Goal: Information Seeking & Learning: Learn about a topic

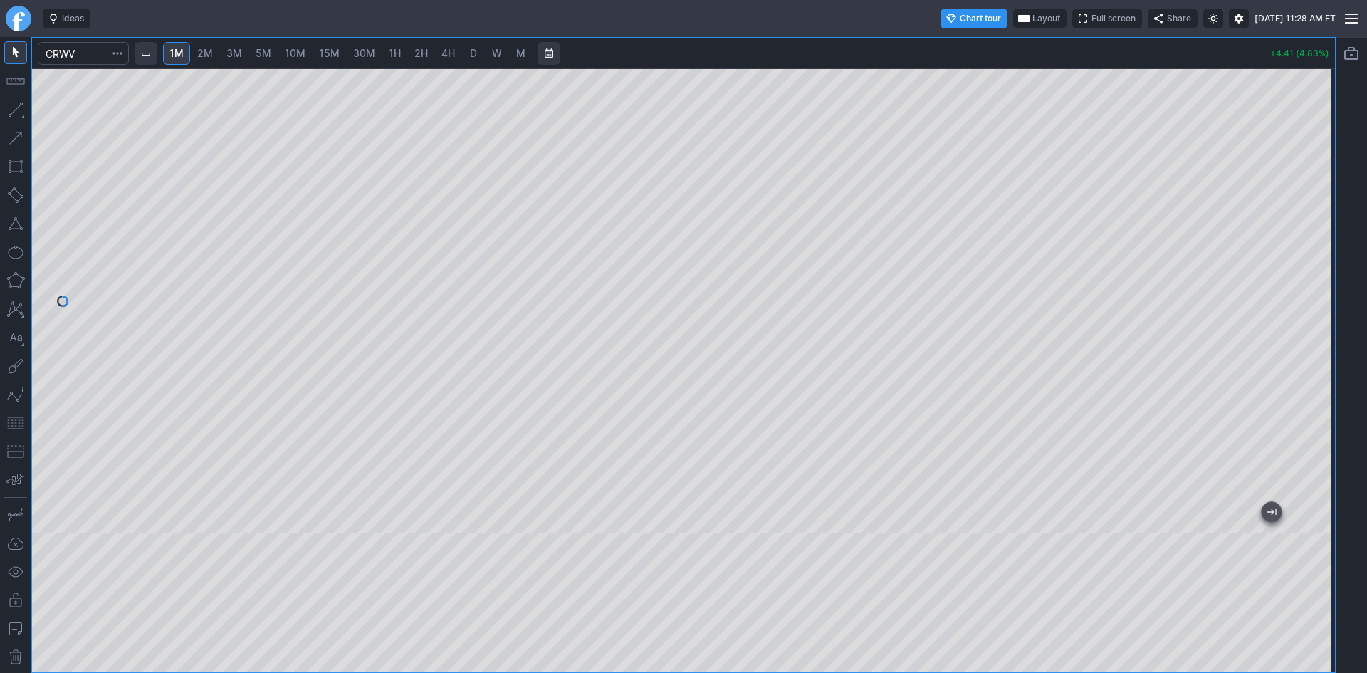
drag, startPoint x: 1318, startPoint y: 199, endPoint x: 1317, endPoint y: 246, distance: 47.0
click at [1317, 246] on div at bounding box center [1321, 297] width 30 height 429
click at [210, 45] on link "2M" at bounding box center [205, 53] width 28 height 23
click at [265, 54] on span "5M" at bounding box center [264, 53] width 16 height 12
drag, startPoint x: 1324, startPoint y: 160, endPoint x: 1320, endPoint y: 239, distance: 79.2
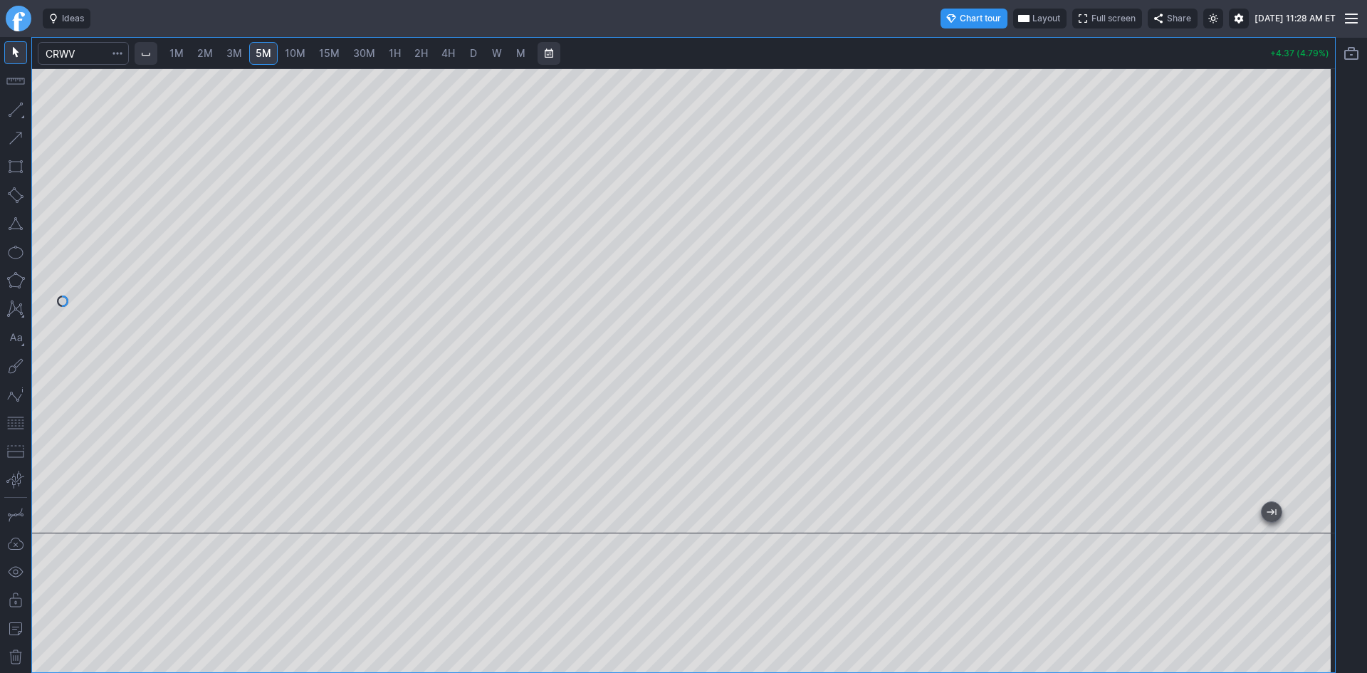
click at [1320, 239] on div at bounding box center [1321, 297] width 30 height 429
click at [14, 422] on button "button" at bounding box center [15, 423] width 23 height 23
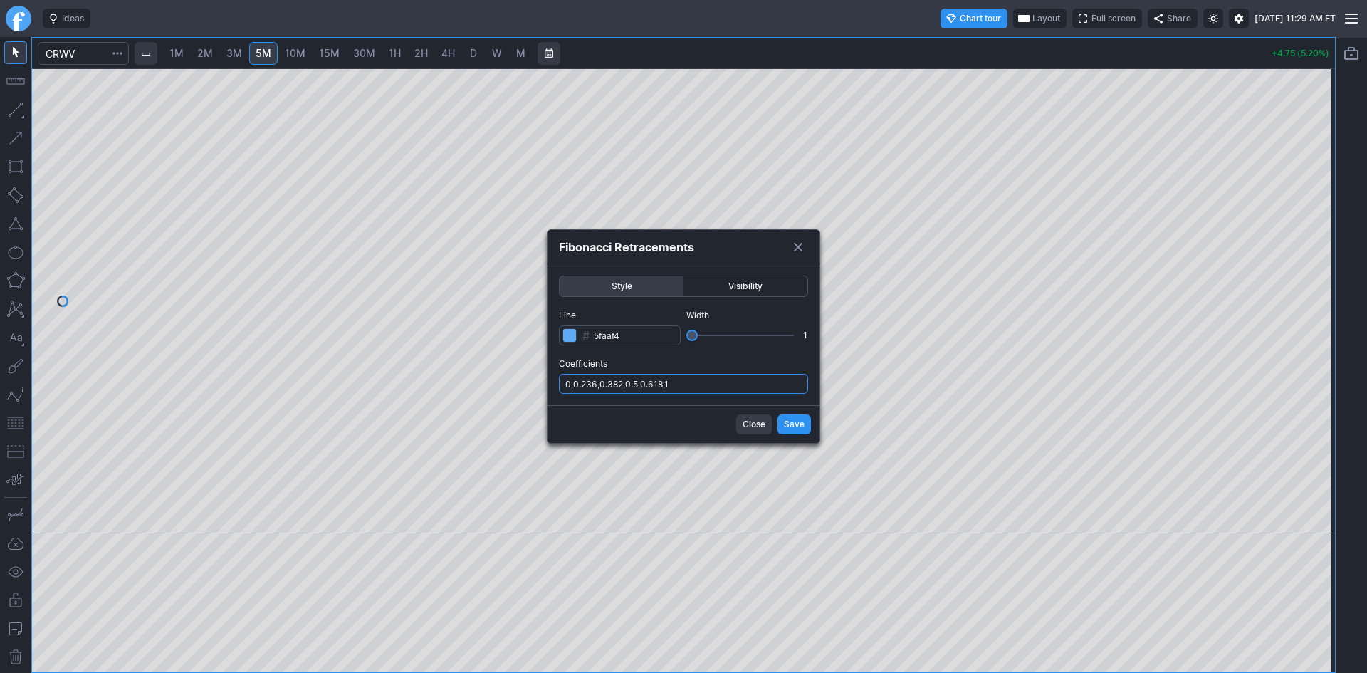
click at [725, 386] on input "0,0.236,0.382,0.5,0.618,1" at bounding box center [683, 384] width 249 height 20
type input "0,0.236,0.382,0.5,0.618,1,.786"
click at [784, 424] on button "Save" at bounding box center [794, 425] width 33 height 20
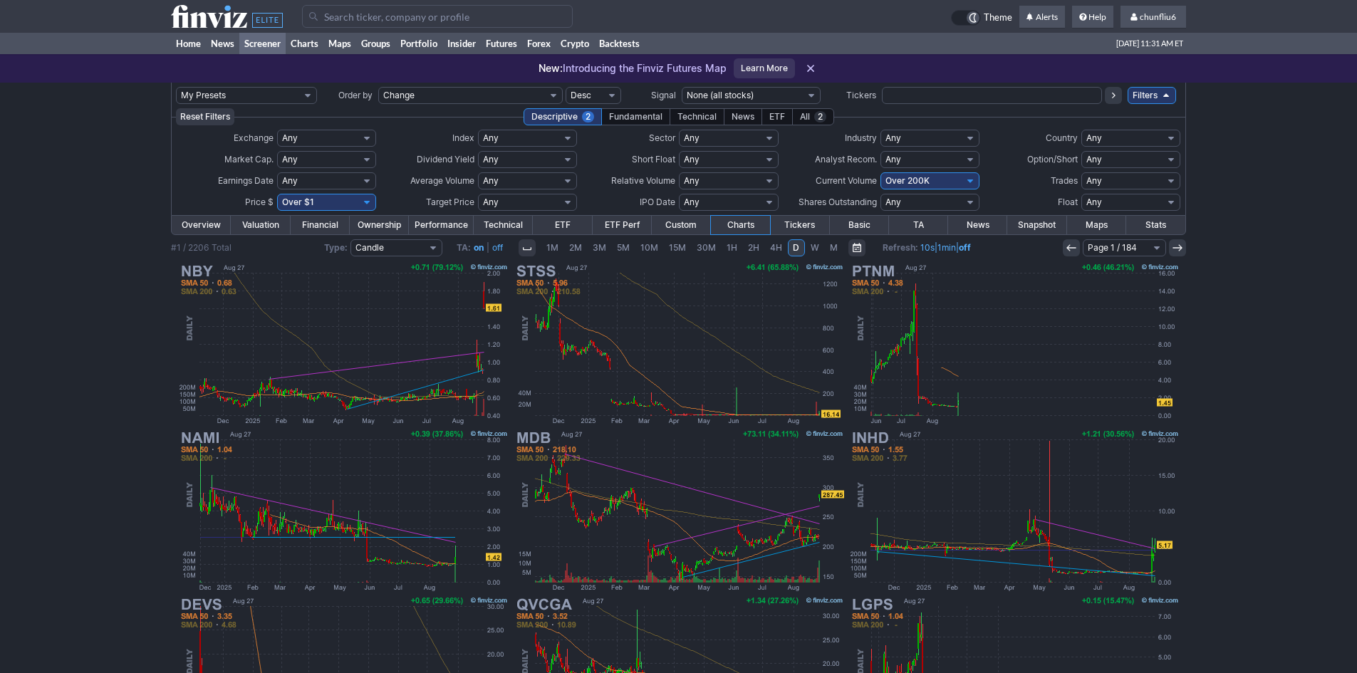
click at [373, 21] on input "Search" at bounding box center [437, 16] width 271 height 23
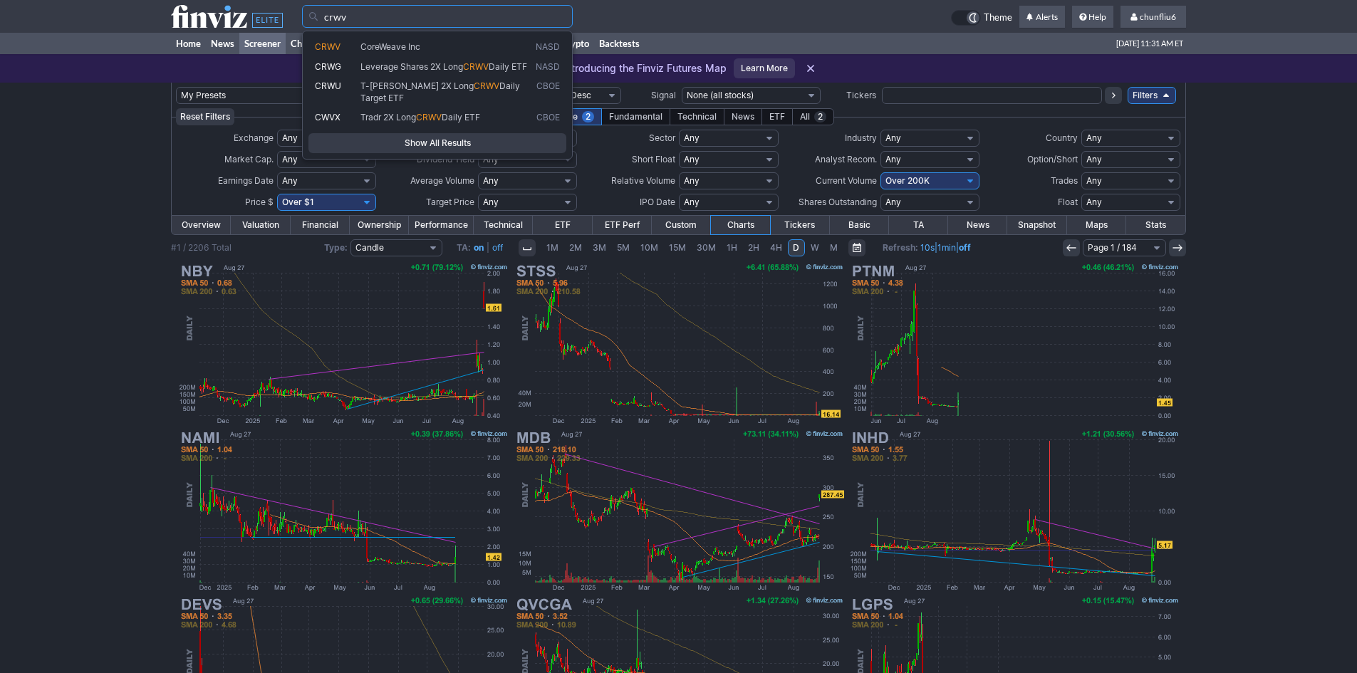
type input "crwv"
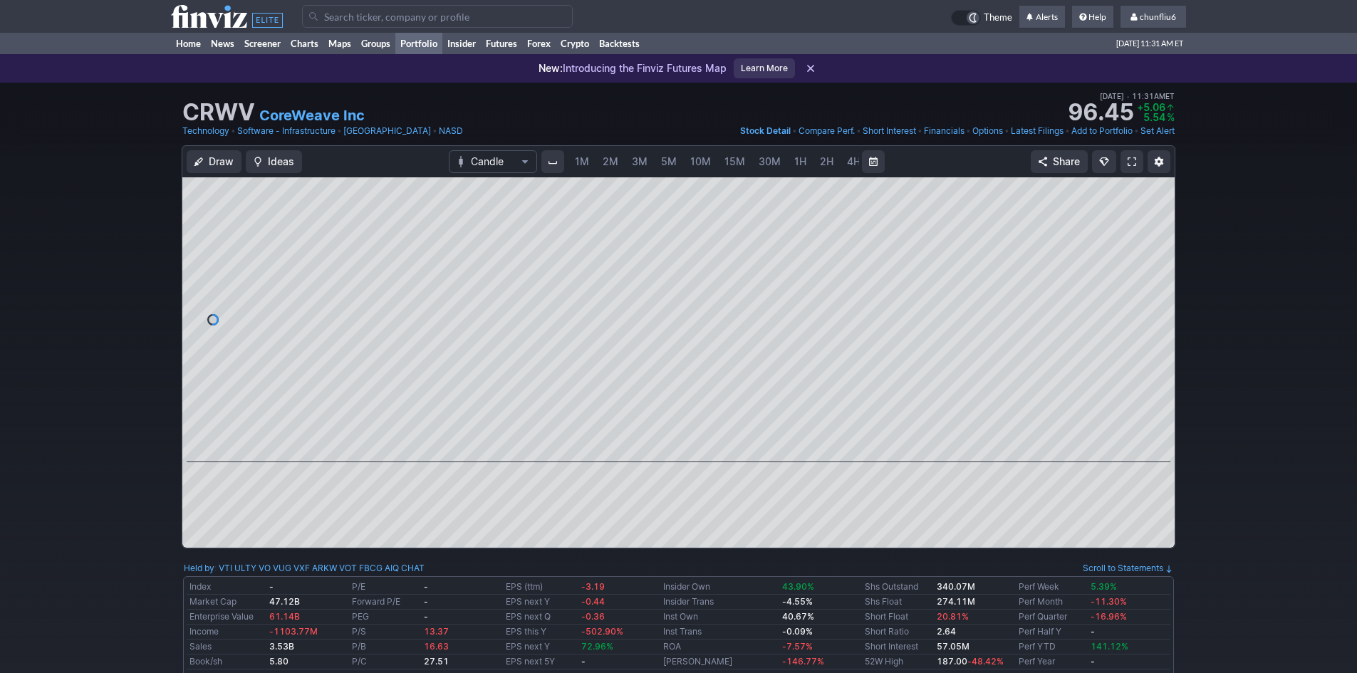
scroll to position [0, 77]
click at [1133, 163] on span at bounding box center [1131, 161] width 9 height 11
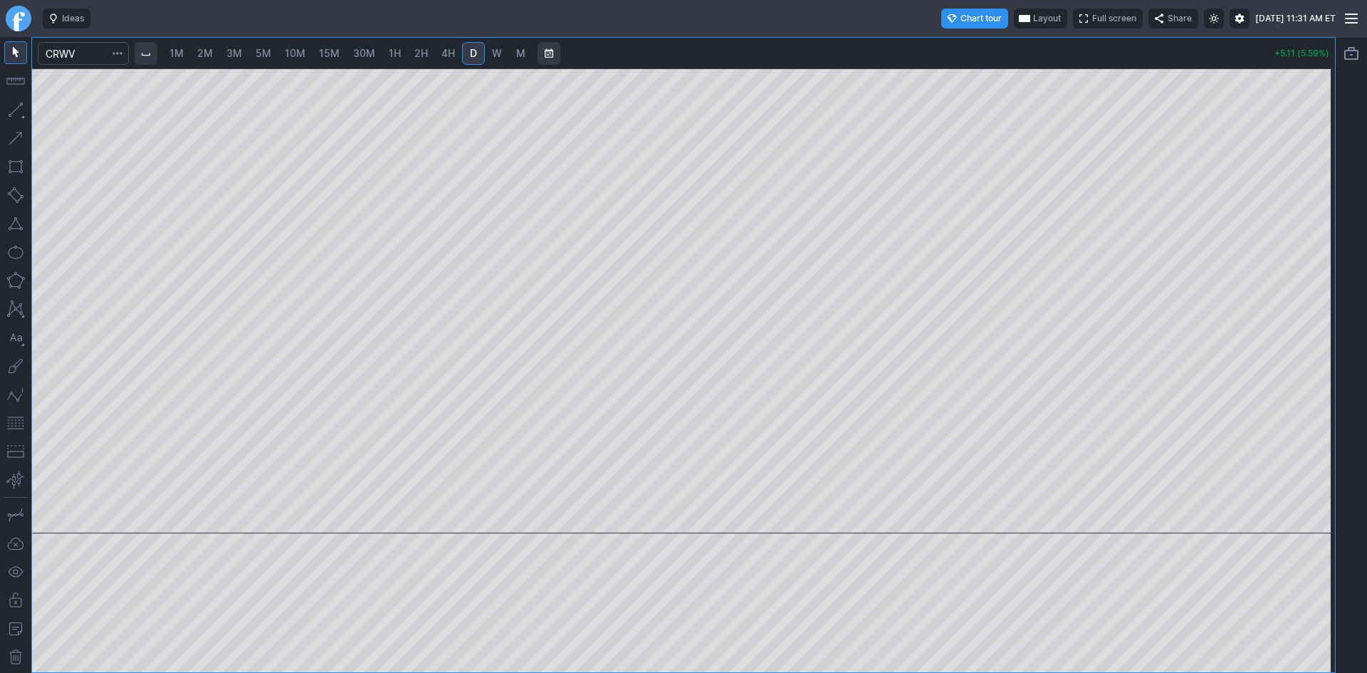
click at [1033, 21] on span "Layout" at bounding box center [1047, 18] width 28 height 14
click at [972, 47] on button "Layout" at bounding box center [975, 46] width 20 height 20
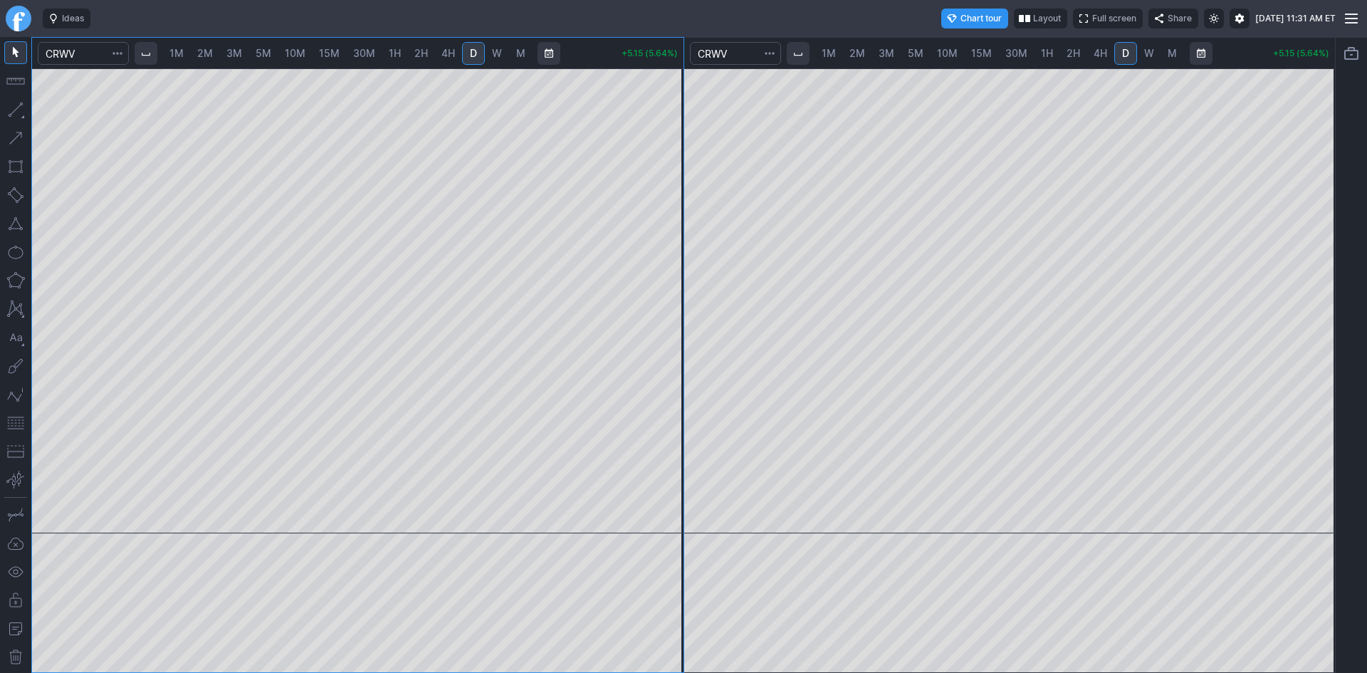
click at [939, 54] on span "10M" at bounding box center [947, 53] width 21 height 12
drag, startPoint x: 1314, startPoint y: 111, endPoint x: 1319, endPoint y: 191, distance: 79.9
click at [1319, 191] on div at bounding box center [1321, 297] width 30 height 429
click at [8, 422] on button "button" at bounding box center [15, 423] width 23 height 23
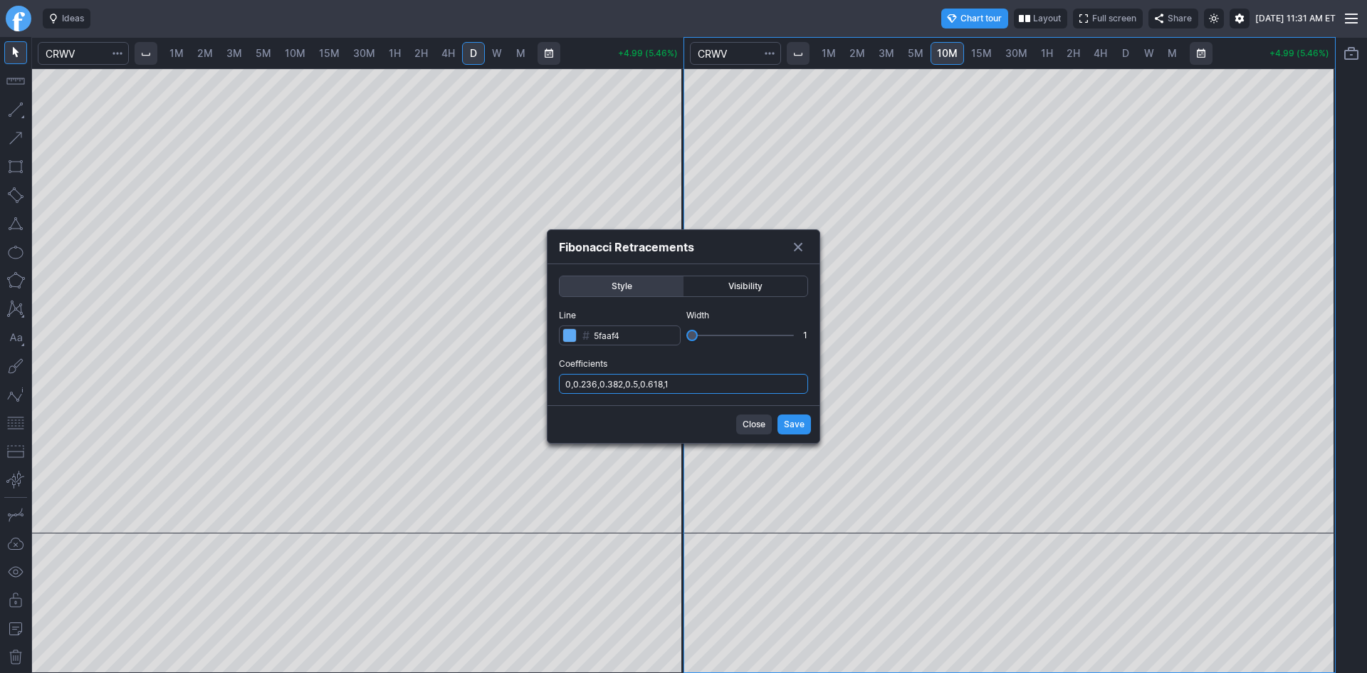
click at [710, 387] on input "0,0.236,0.382,0.5,0.618,1" at bounding box center [683, 384] width 249 height 20
type input "0,0.236,0.382,0.5,0.618,1,.786"
click at [785, 424] on span "Save" at bounding box center [794, 424] width 21 height 14
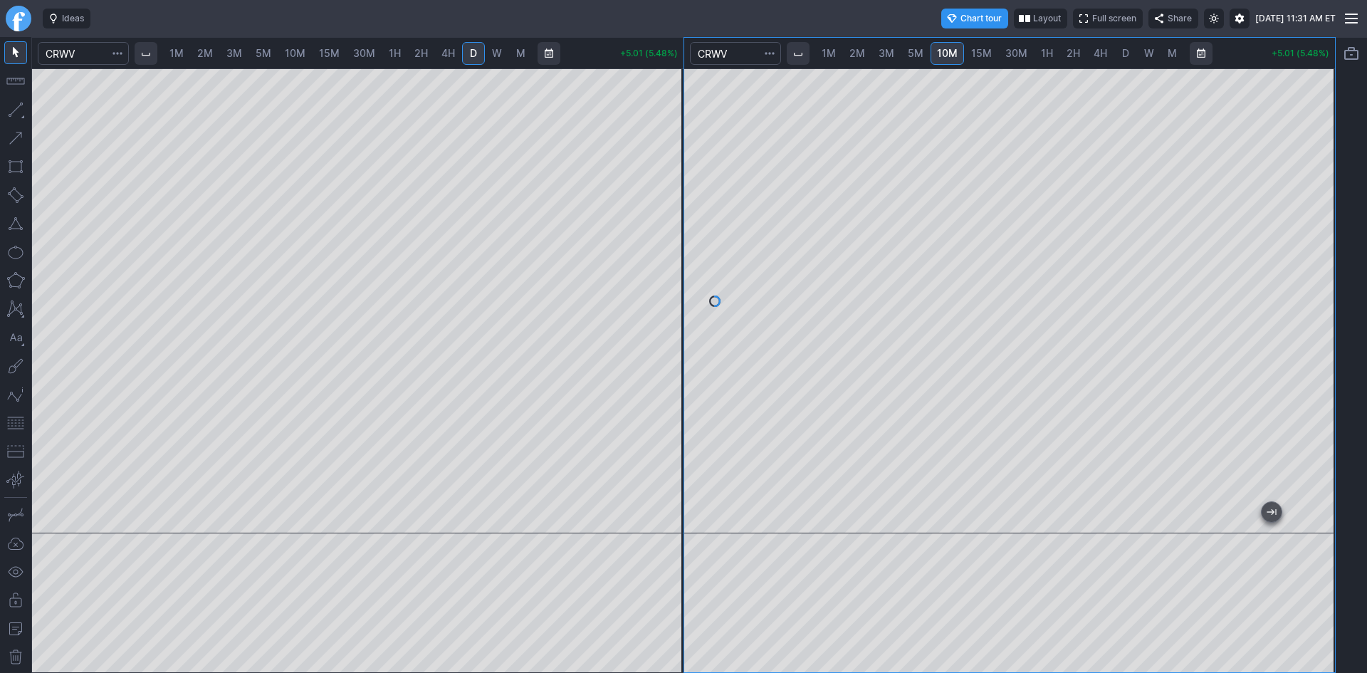
click at [206, 51] on span "2M" at bounding box center [205, 53] width 16 height 12
drag, startPoint x: 669, startPoint y: 187, endPoint x: 661, endPoint y: 253, distance: 66.1
click at [661, 253] on div at bounding box center [669, 297] width 30 height 429
click at [241, 54] on span "3M" at bounding box center [234, 53] width 16 height 12
drag, startPoint x: 675, startPoint y: 194, endPoint x: 667, endPoint y: 241, distance: 48.4
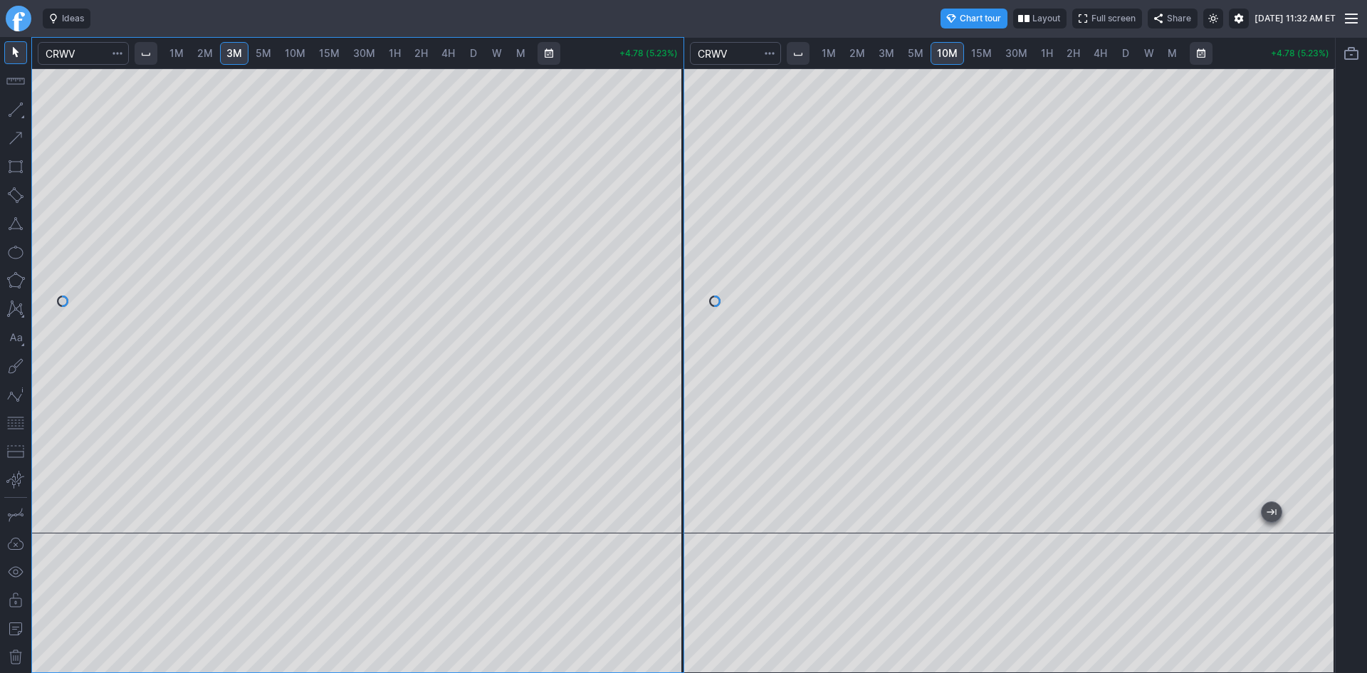
click at [667, 241] on div at bounding box center [669, 297] width 30 height 429
click at [266, 58] on span "5M" at bounding box center [264, 53] width 16 height 12
drag, startPoint x: 670, startPoint y: 194, endPoint x: 665, endPoint y: 216, distance: 21.9
click at [665, 216] on div at bounding box center [669, 297] width 30 height 429
drag, startPoint x: 18, startPoint y: 424, endPoint x: 36, endPoint y: 410, distance: 22.8
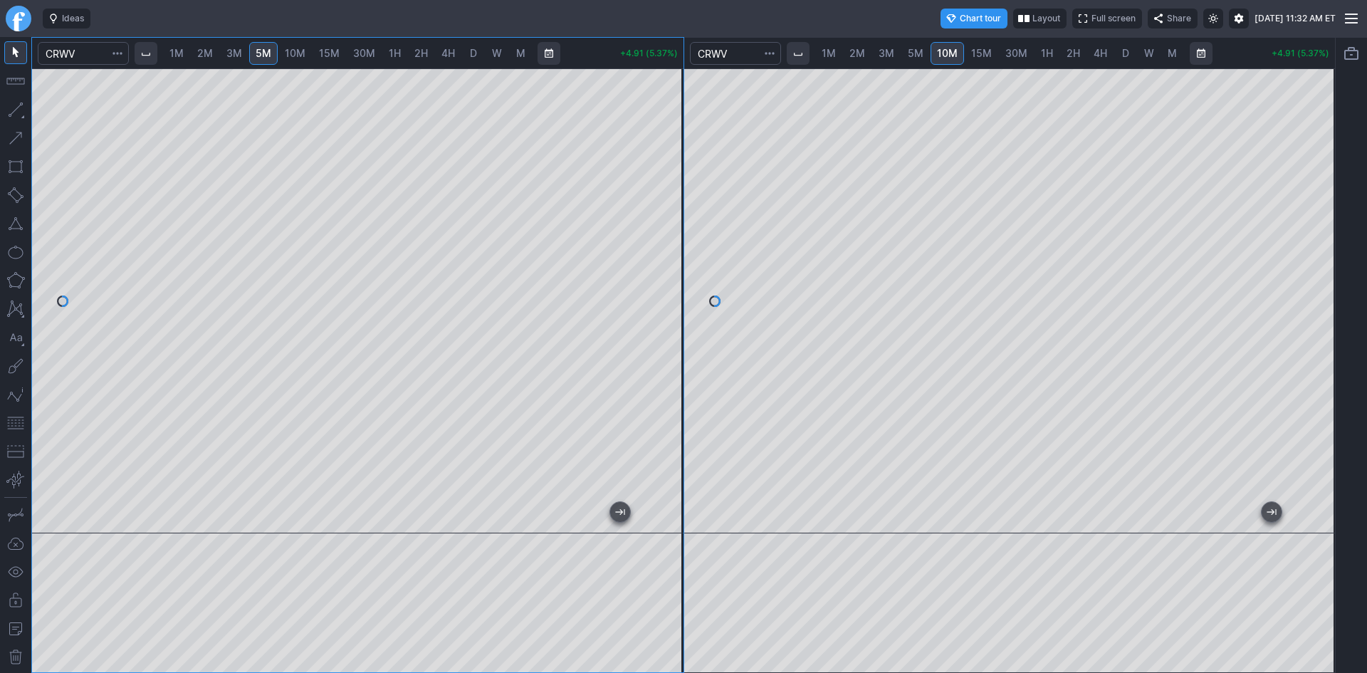
click at [18, 423] on button "button" at bounding box center [15, 423] width 23 height 23
drag, startPoint x: 677, startPoint y: 212, endPoint x: 674, endPoint y: 253, distance: 40.7
click at [674, 253] on div at bounding box center [669, 297] width 30 height 429
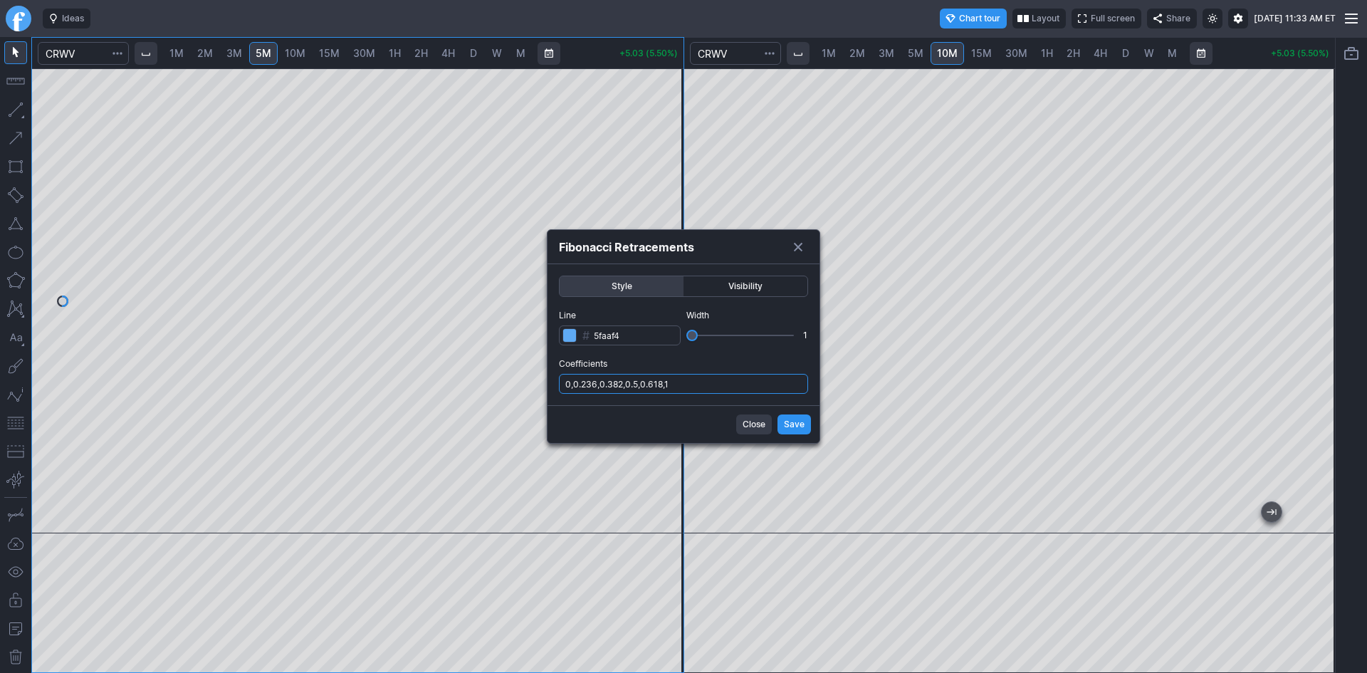
click at [721, 384] on input "0,0.236,0.382,0.5,0.618,1" at bounding box center [683, 384] width 249 height 20
type input "0,0.236,0.382,0.5,0.618,1,.786"
click at [800, 428] on span "Save" at bounding box center [794, 424] width 21 height 14
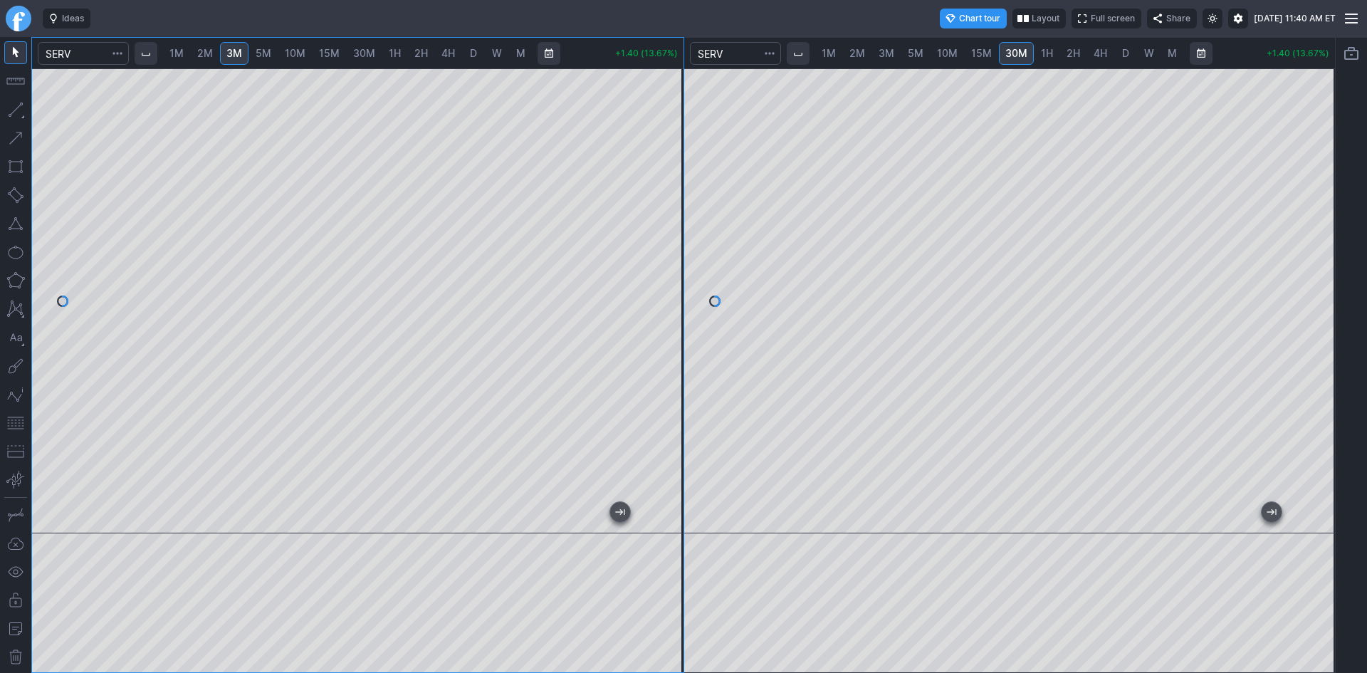
drag, startPoint x: 1325, startPoint y: 170, endPoint x: 1322, endPoint y: 236, distance: 67.0
click at [1322, 236] on div at bounding box center [1321, 297] width 30 height 429
drag, startPoint x: 1327, startPoint y: 148, endPoint x: 1333, endPoint y: 207, distance: 58.7
click at [1333, 207] on div at bounding box center [1321, 297] width 30 height 429
drag, startPoint x: 1315, startPoint y: 206, endPoint x: 1308, endPoint y: 88, distance: 117.8
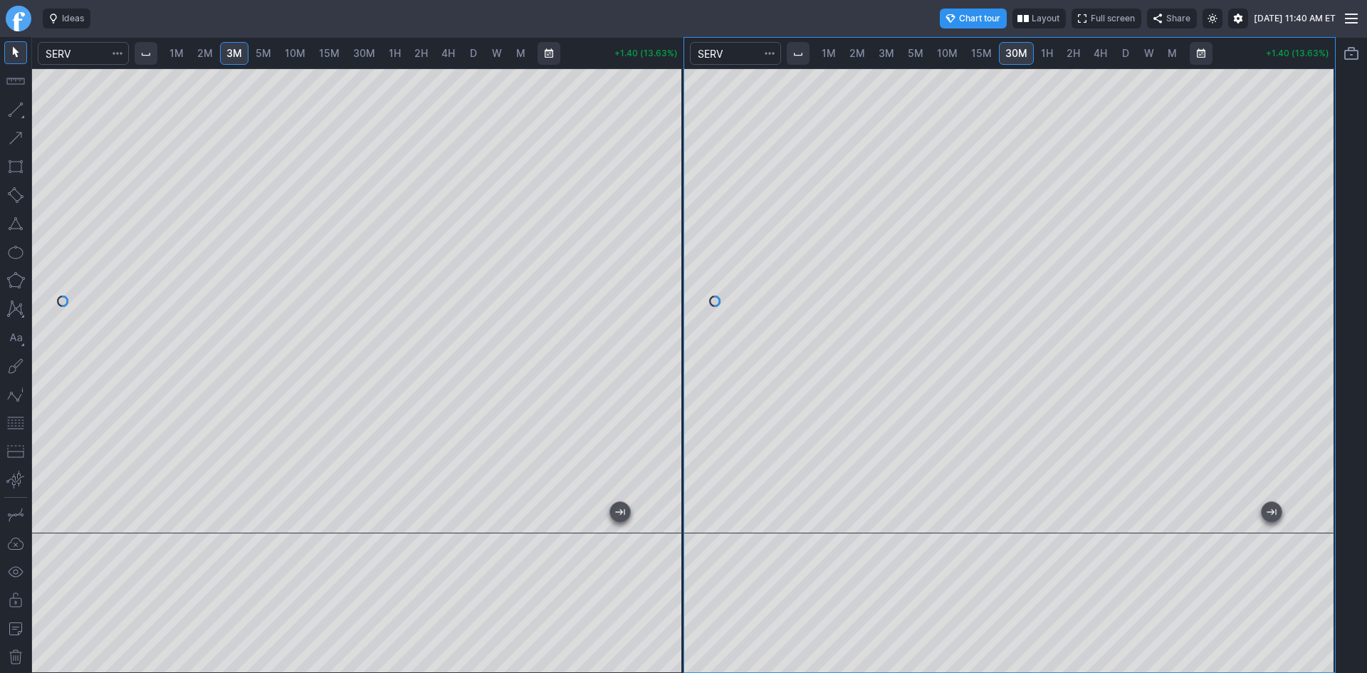
click at [1308, 88] on div at bounding box center [1321, 297] width 30 height 429
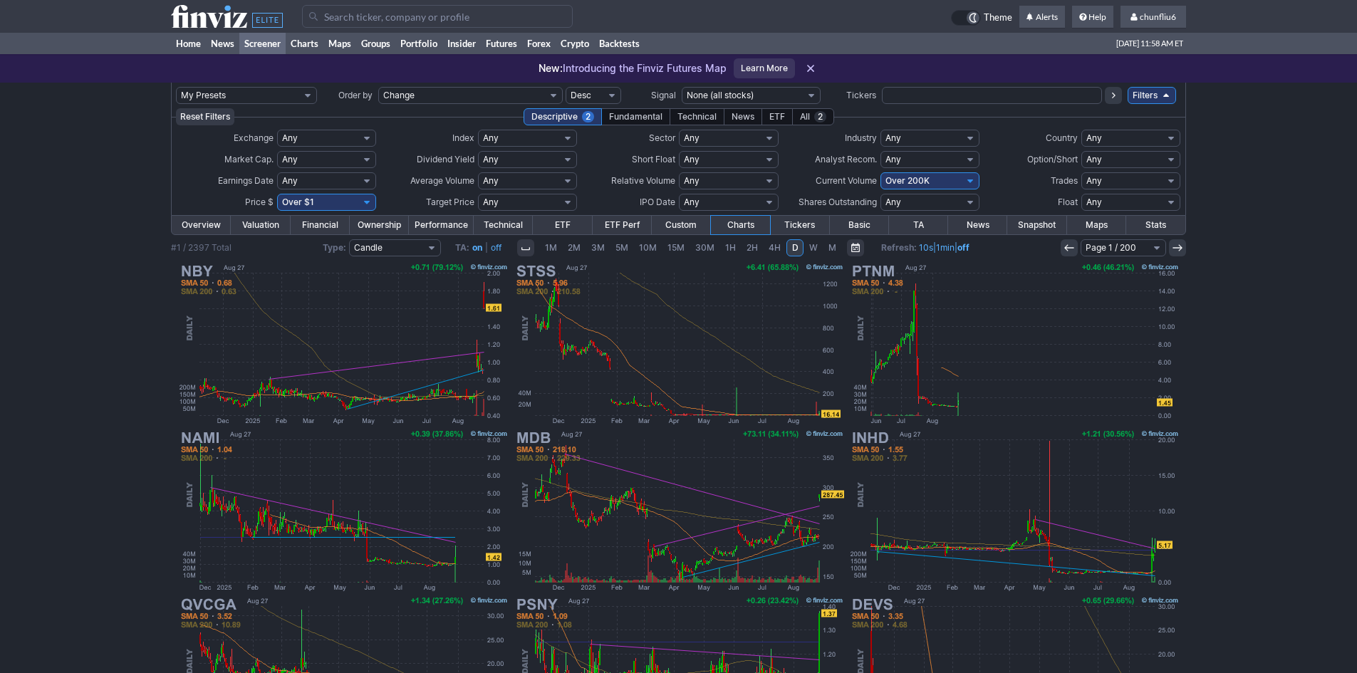
click at [347, 19] on input "Search" at bounding box center [437, 16] width 271 height 23
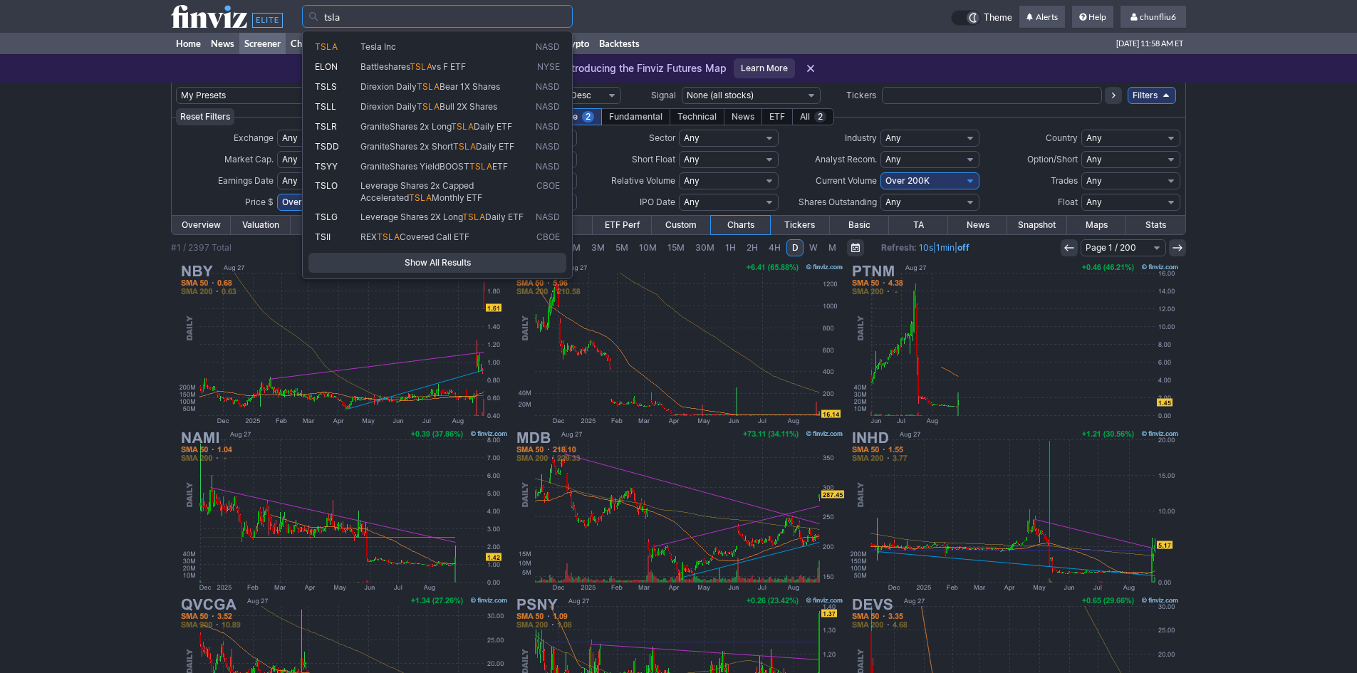
type input "tsla"
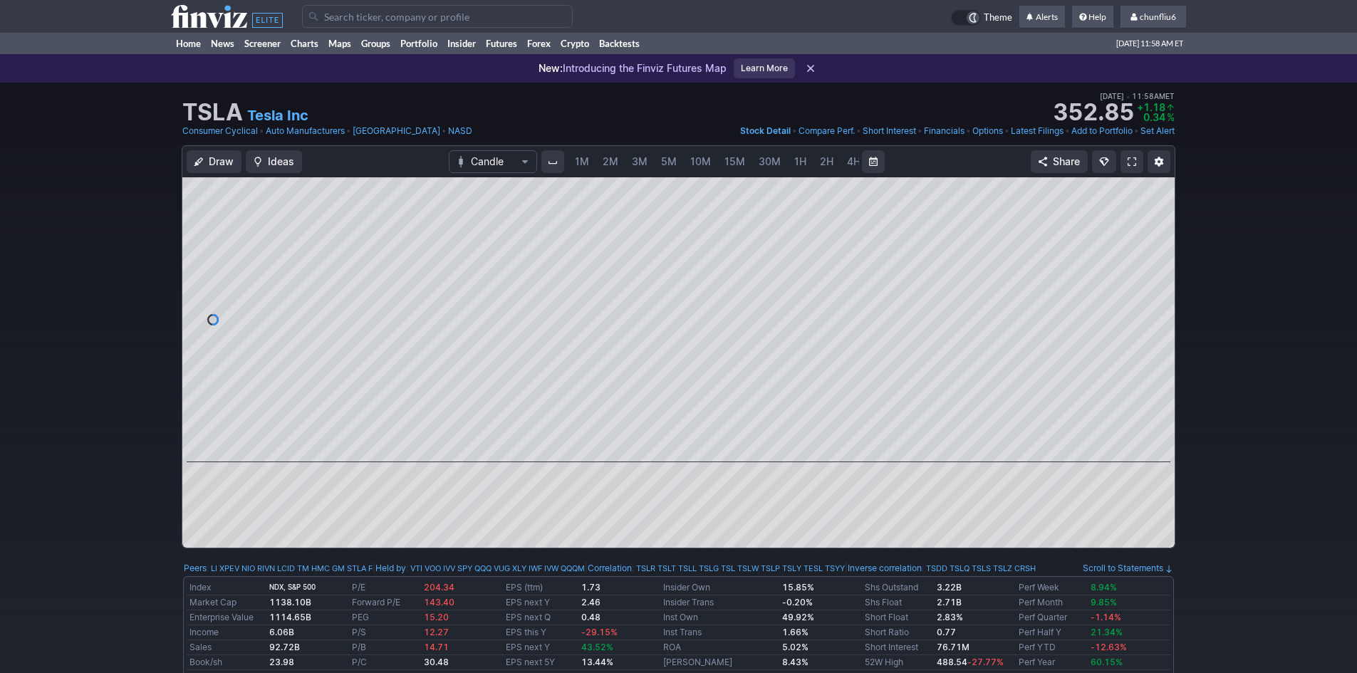
scroll to position [0, 77]
click at [594, 160] on span "5M" at bounding box center [592, 161] width 16 height 12
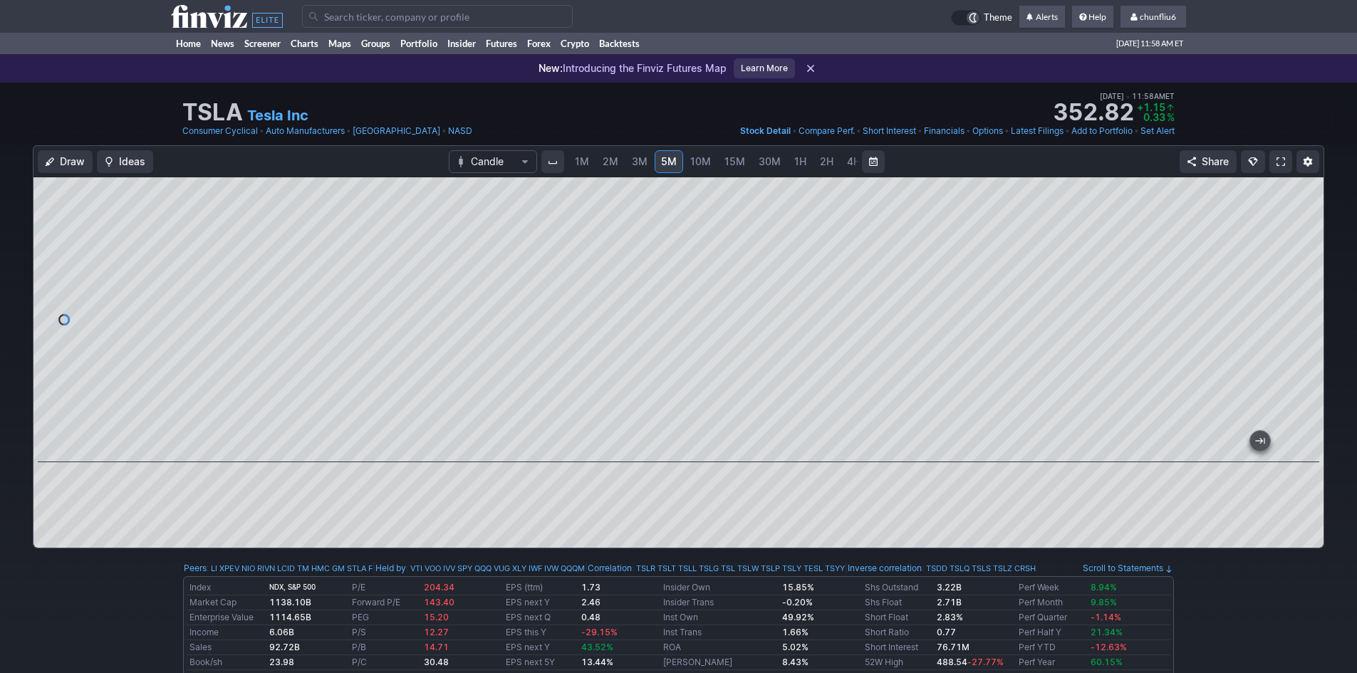
click at [1280, 160] on span at bounding box center [1280, 161] width 9 height 11
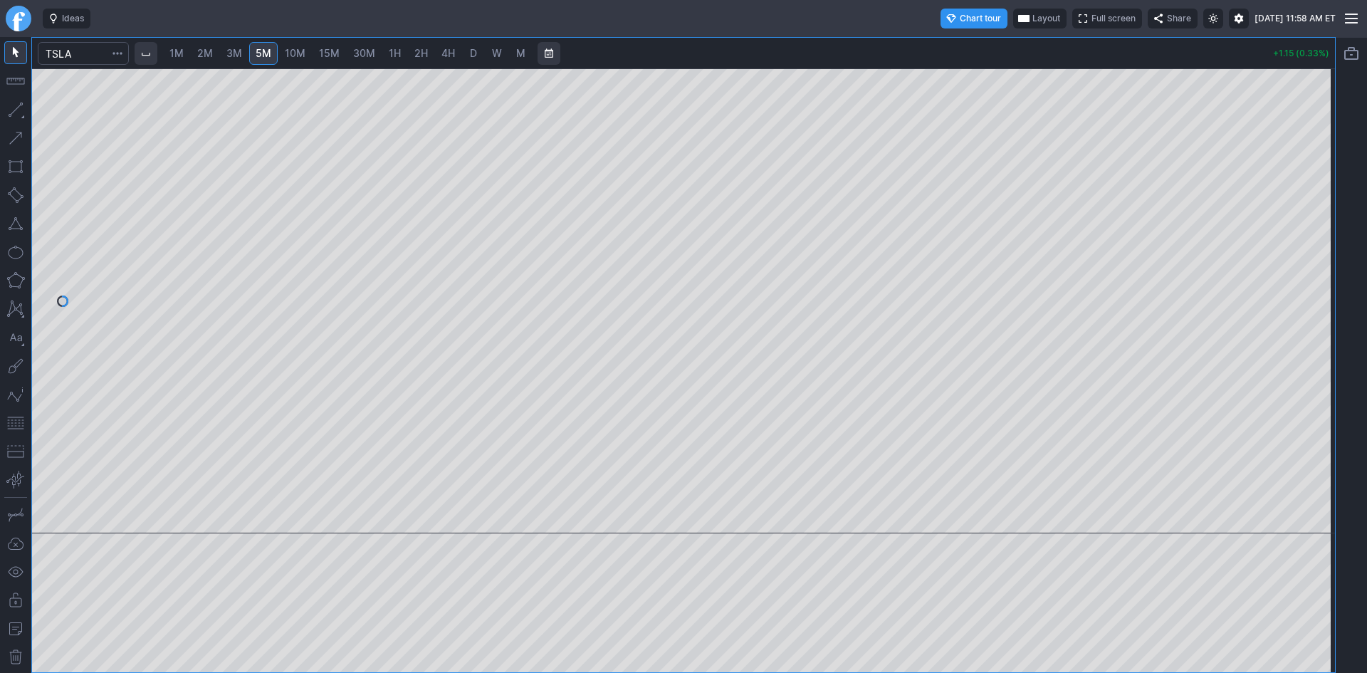
click at [297, 52] on span "10M" at bounding box center [295, 53] width 21 height 12
drag, startPoint x: 1323, startPoint y: 137, endPoint x: 1313, endPoint y: 197, distance: 60.0
click at [1317, 194] on div at bounding box center [1321, 297] width 30 height 429
click at [501, 420] on div at bounding box center [683, 300] width 1303 height 465
click at [14, 426] on button "button" at bounding box center [15, 423] width 23 height 23
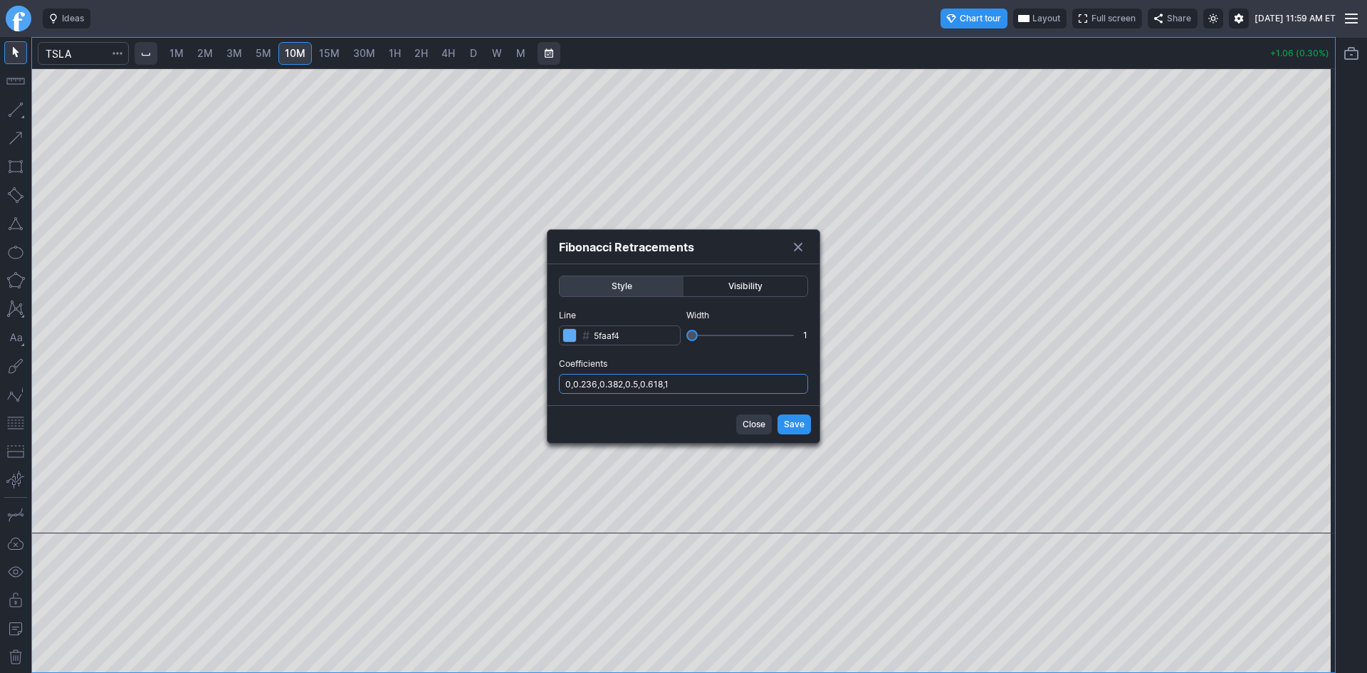
click at [726, 385] on input "0,0.236,0.382,0.5,0.618,1" at bounding box center [683, 384] width 249 height 20
type input "0,0.236,0.382,0.5,0.618,1,.786"
click at [799, 427] on span "Save" at bounding box center [794, 424] width 21 height 14
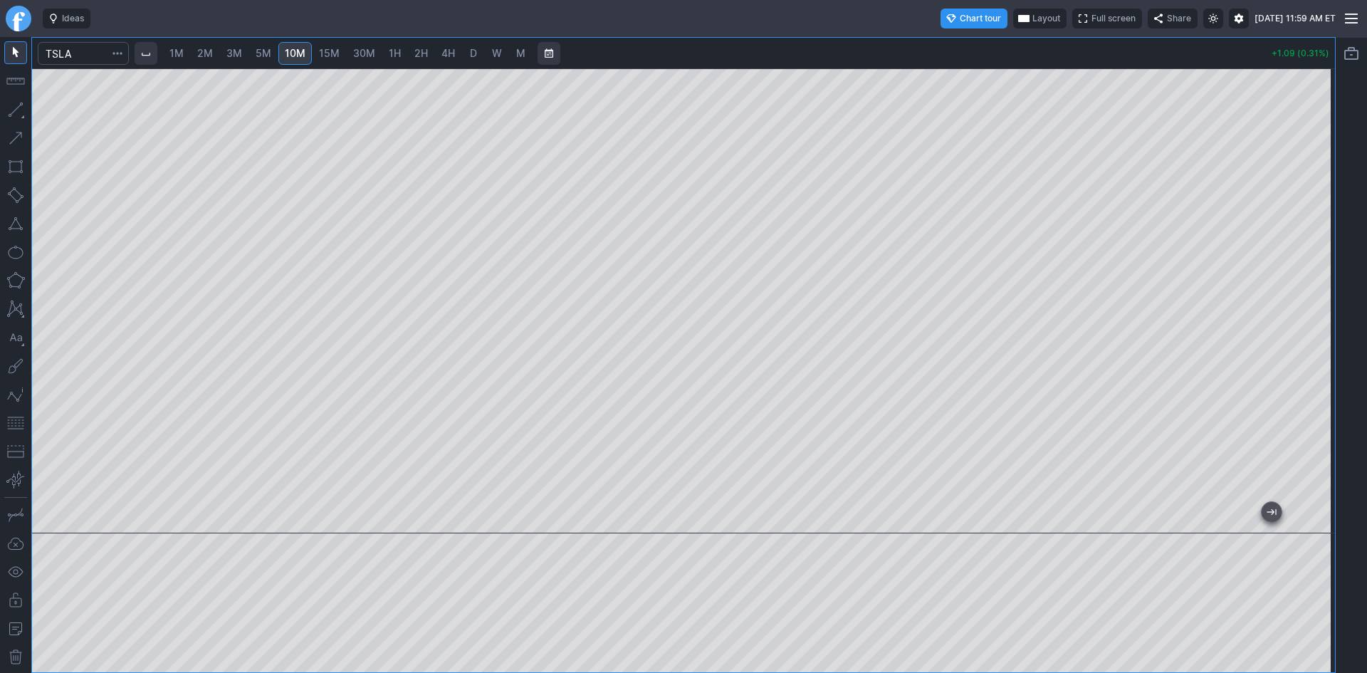
drag, startPoint x: 1320, startPoint y: 296, endPoint x: 1324, endPoint y: 269, distance: 27.4
click at [1324, 269] on div at bounding box center [1321, 297] width 30 height 429
